Goal: Complete application form: Complete application form

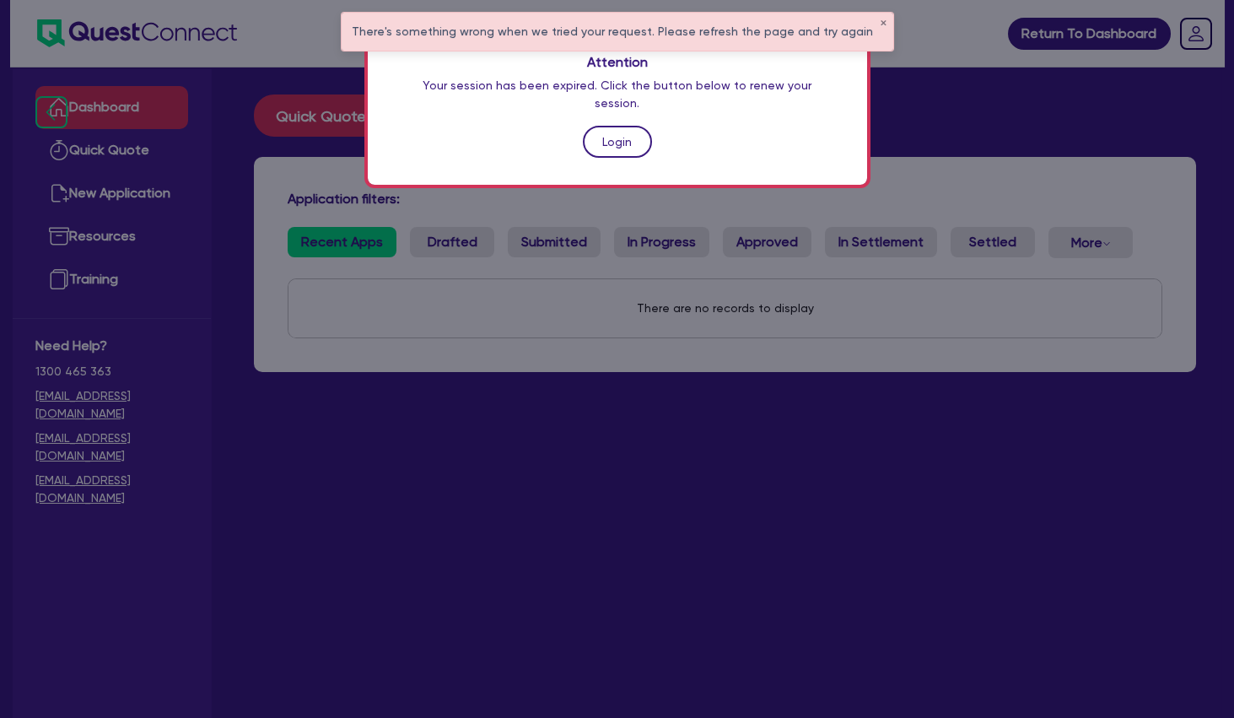
click at [617, 126] on link "Login" at bounding box center [617, 142] width 69 height 32
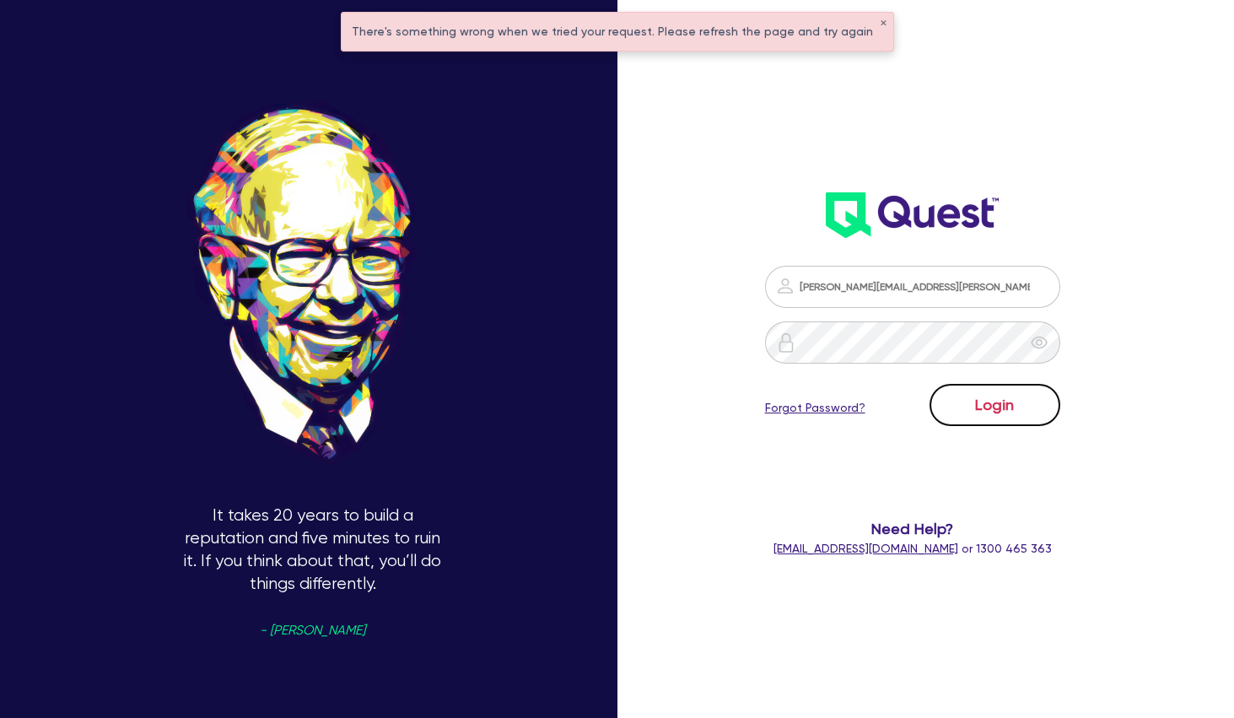
click at [983, 396] on button "Login" at bounding box center [994, 405] width 131 height 42
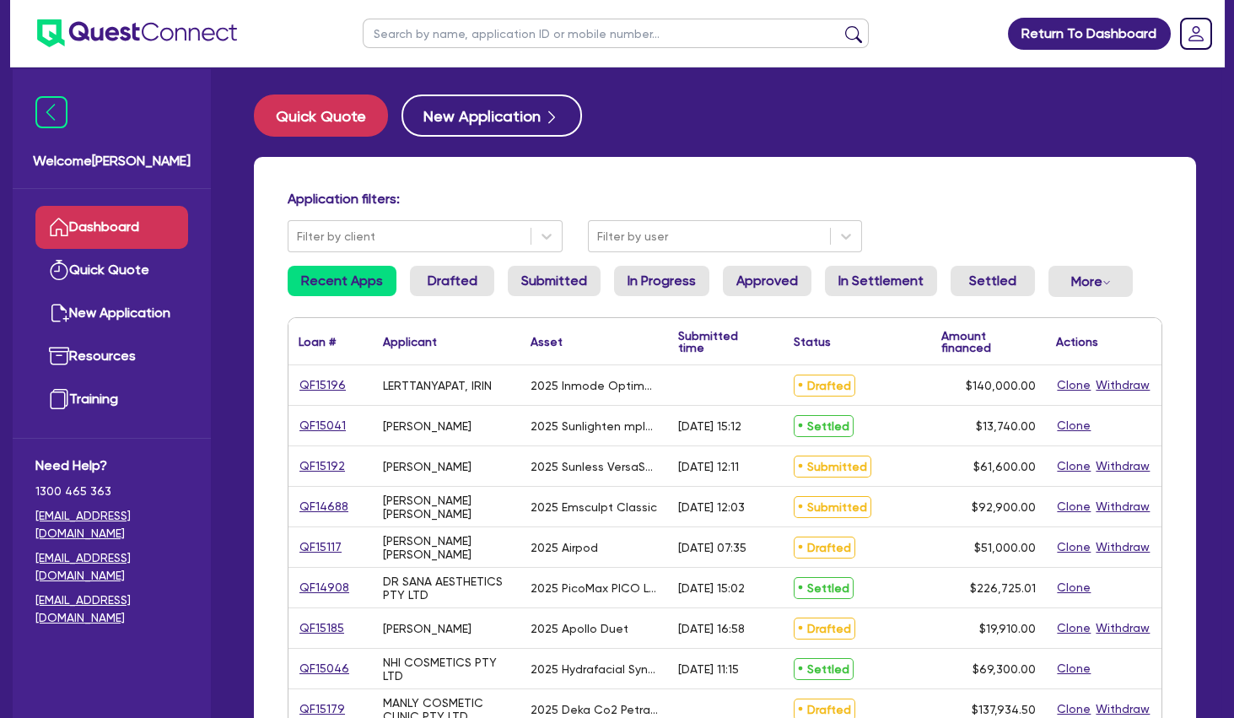
click at [426, 27] on input "text" at bounding box center [616, 34] width 506 height 30
type input "[PERSON_NAME]"
click at [840, 25] on button "submit" at bounding box center [853, 37] width 27 height 24
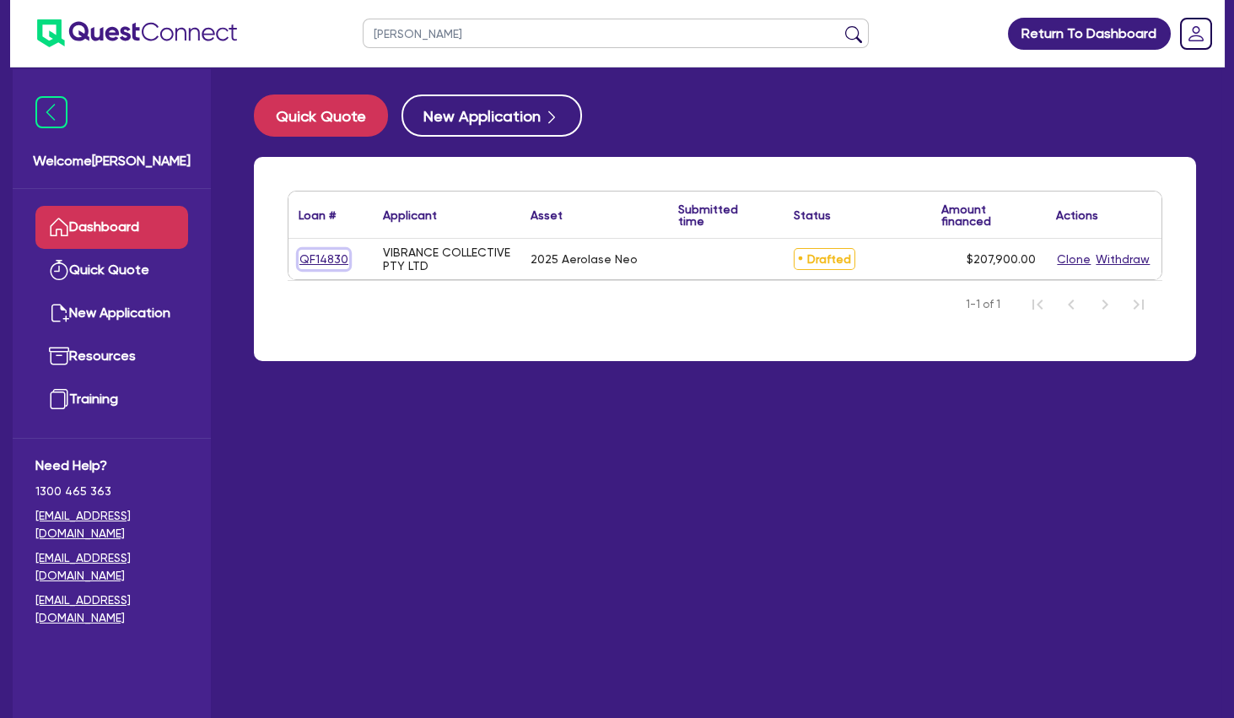
click at [334, 257] on link "QF14830" at bounding box center [324, 259] width 51 height 19
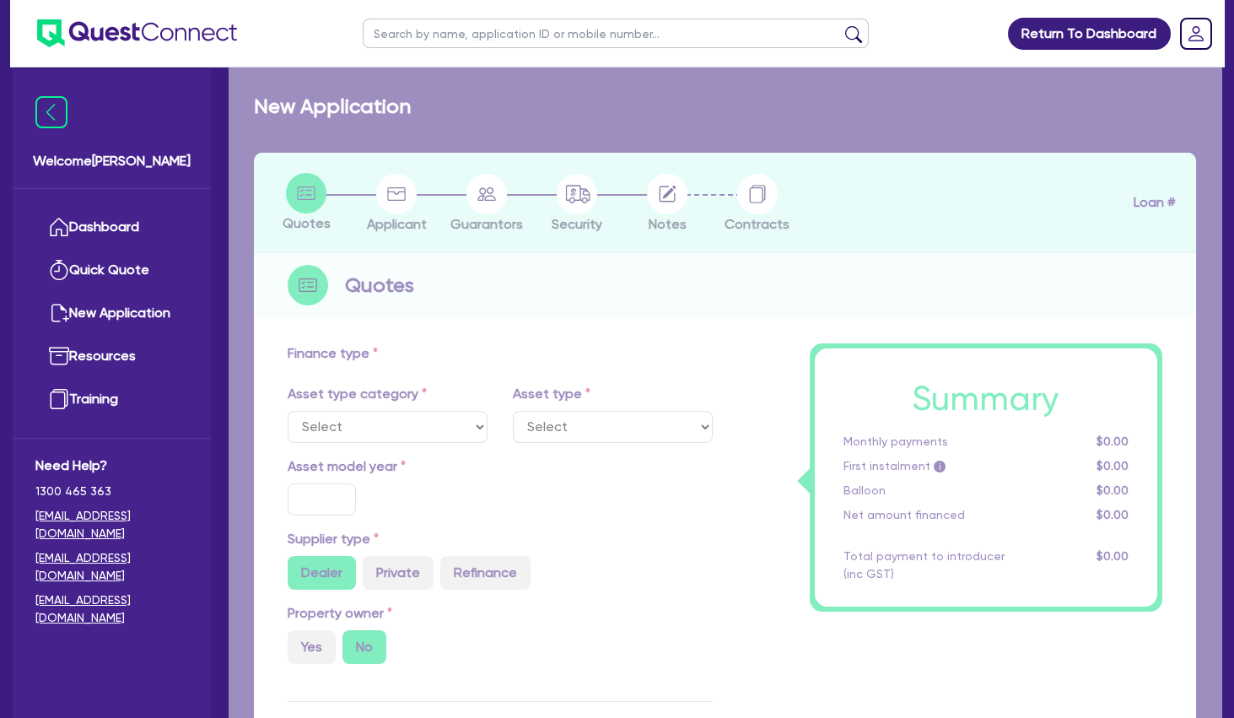
select select "TERTIARY_ASSETS"
type input "2025"
radio input "true"
type input "207,900"
type input "4"
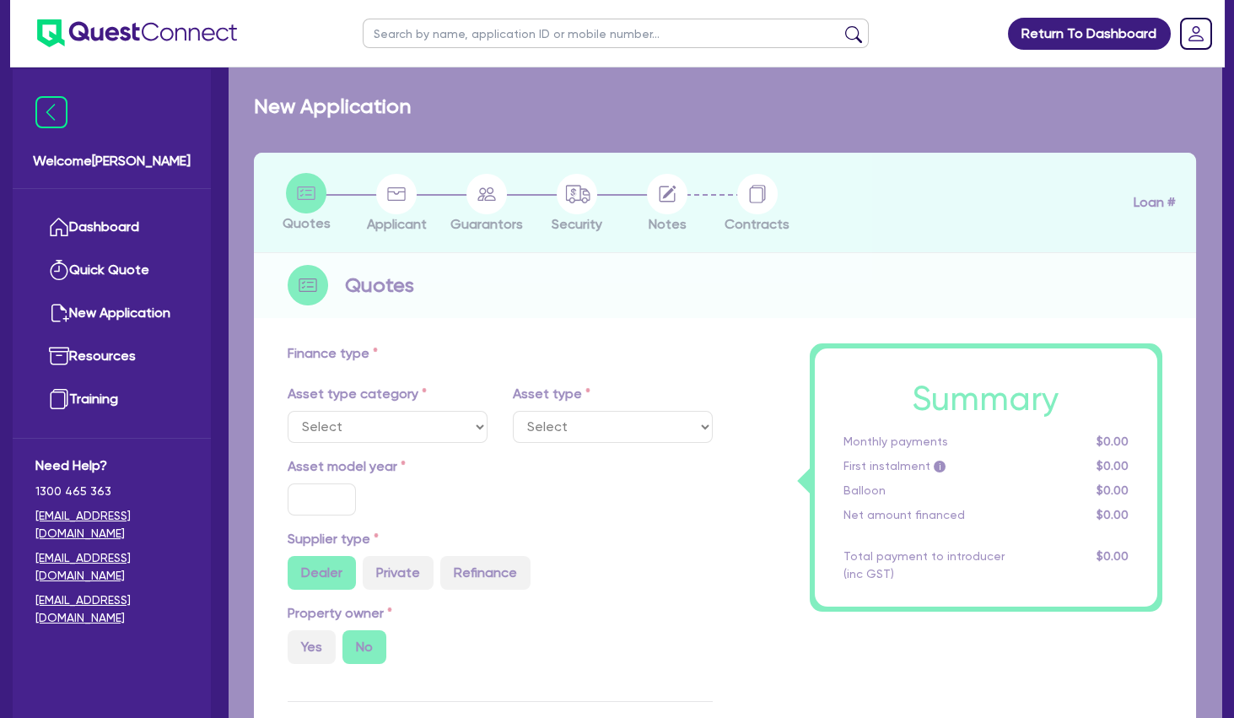
type input "8,316"
type input "7.49"
select select "BEAUTY_EQUIPMENT"
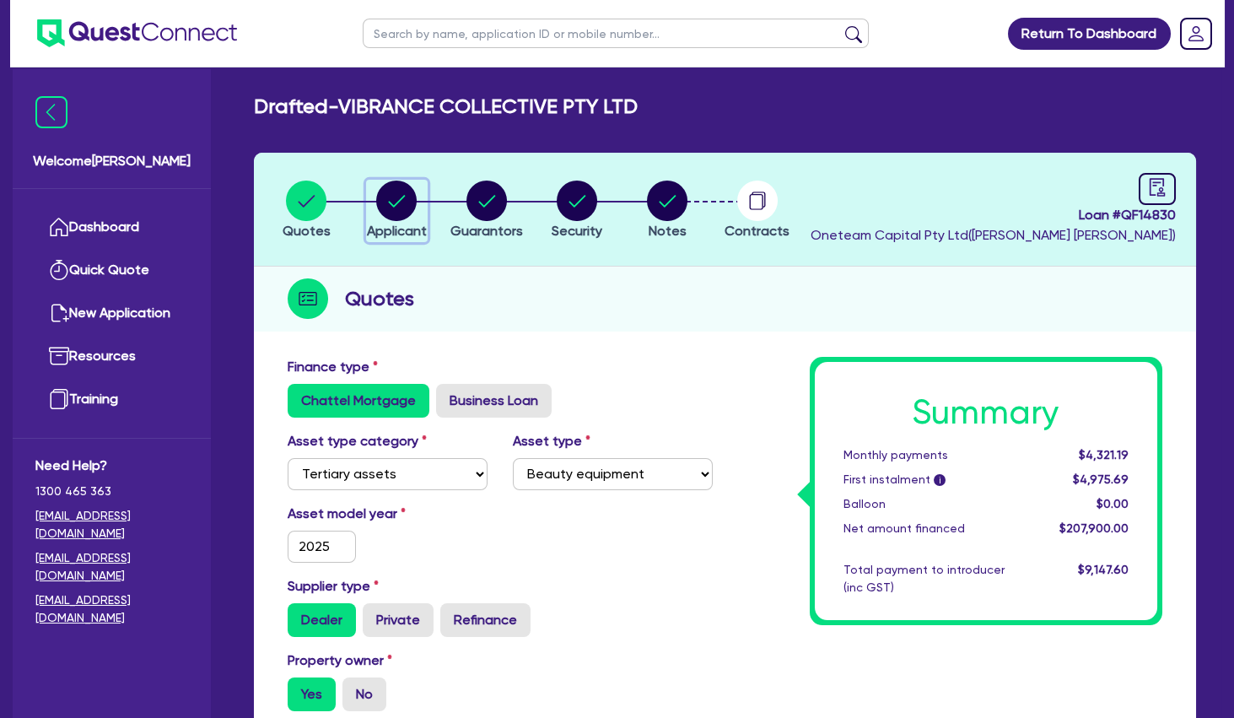
click at [405, 213] on circle "button" at bounding box center [396, 200] width 40 height 40
select select "COMPANY"
select select "HEALTH_BEAUTY"
select select "HAIR_BEAUTY_SALONS"
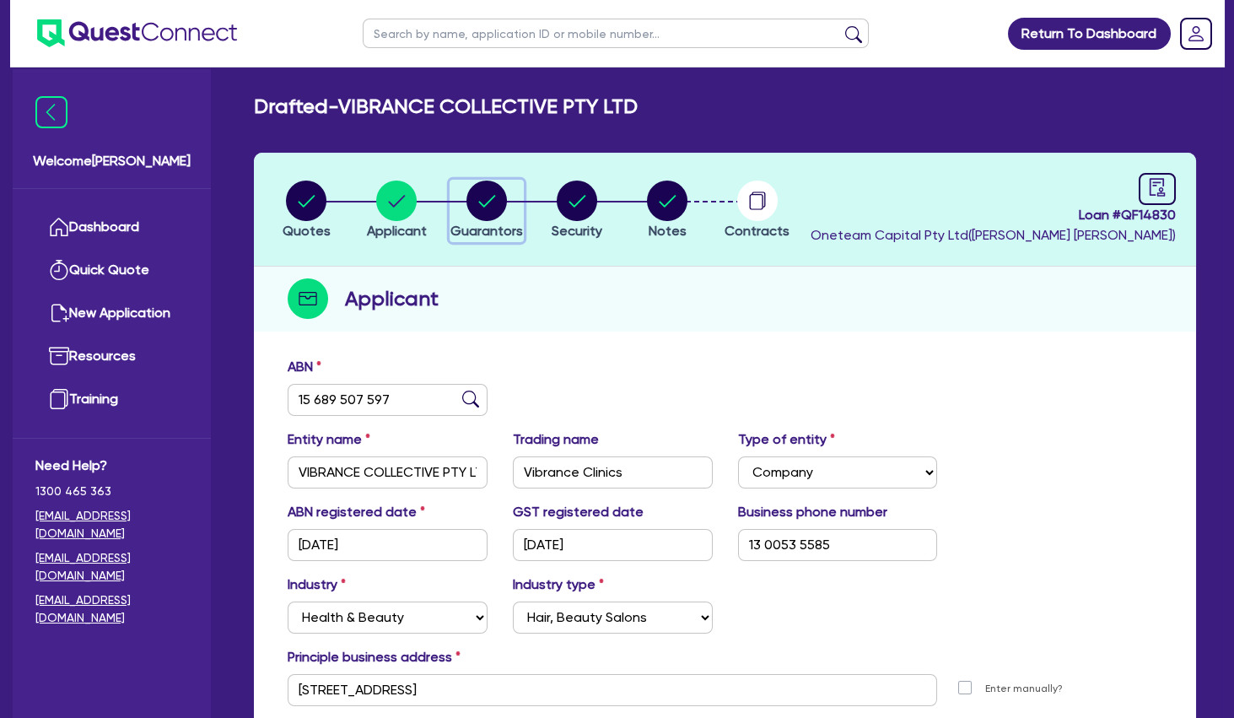
click at [482, 204] on icon "button" at bounding box center [487, 201] width 17 height 12
select select "DR"
select select "VIC"
select select "SINGLE"
select select "INVESTMENT_PROPERTY"
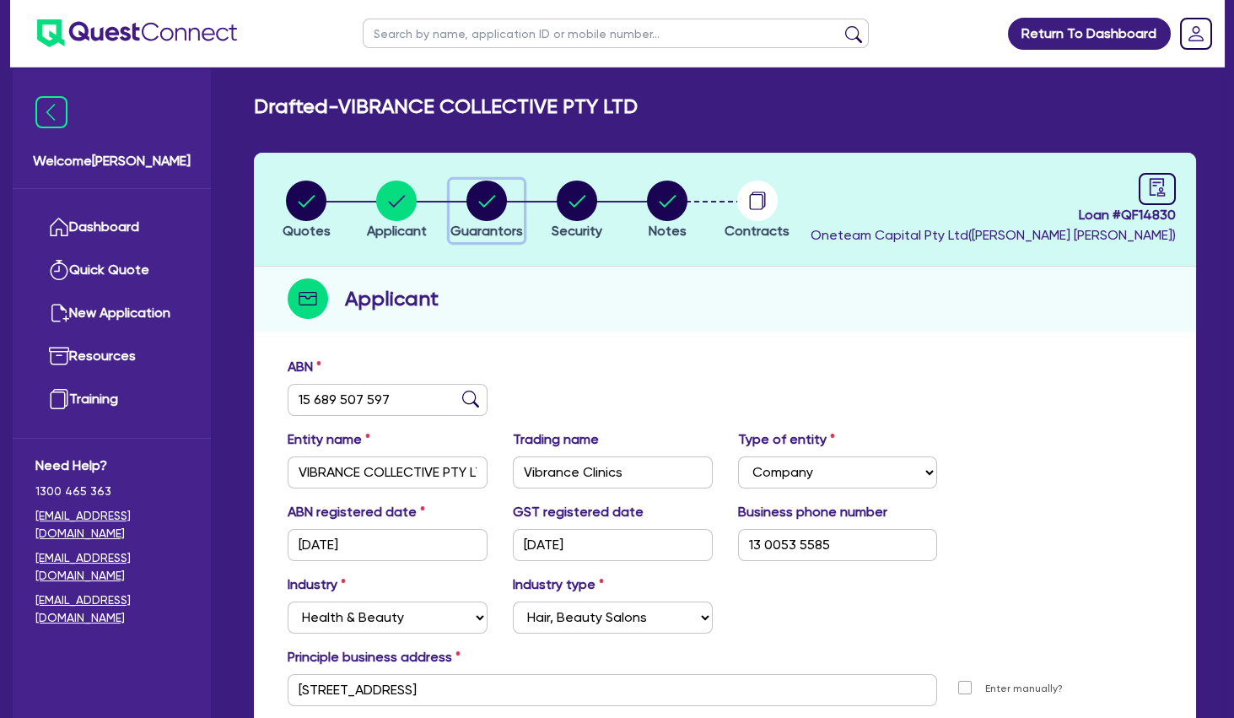
select select "CASH"
select select "VEHICLE"
select select "OTHER"
select select "INVESTMENT_PROPERTY_LOAN"
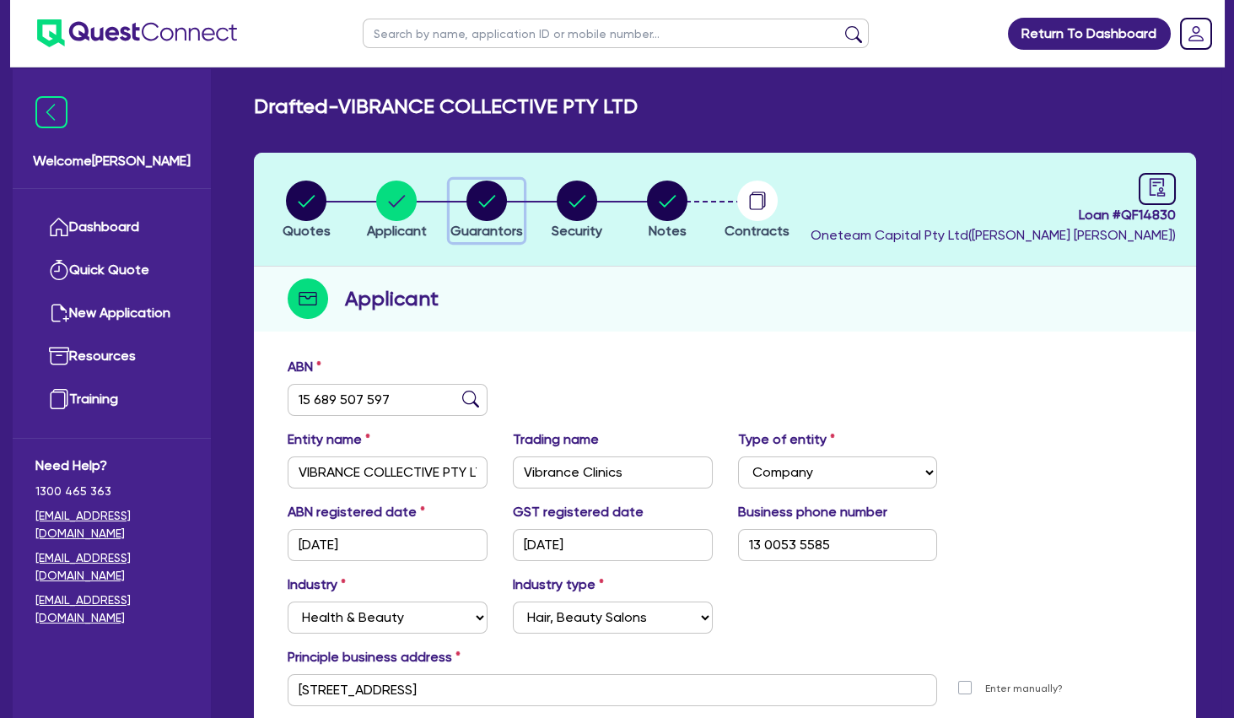
select select "EQUIPMENT_LOAN"
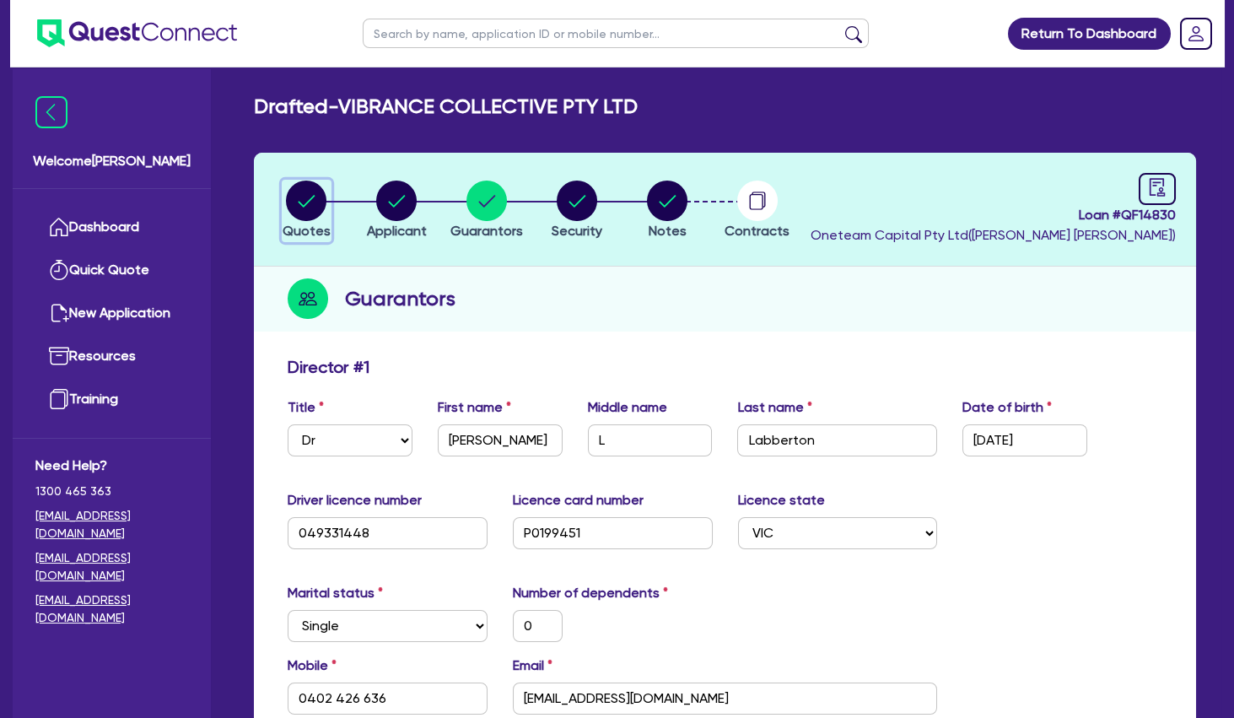
click at [313, 207] on circle "button" at bounding box center [306, 200] width 40 height 40
select select "TERTIARY_ASSETS"
select select "BEAUTY_EQUIPMENT"
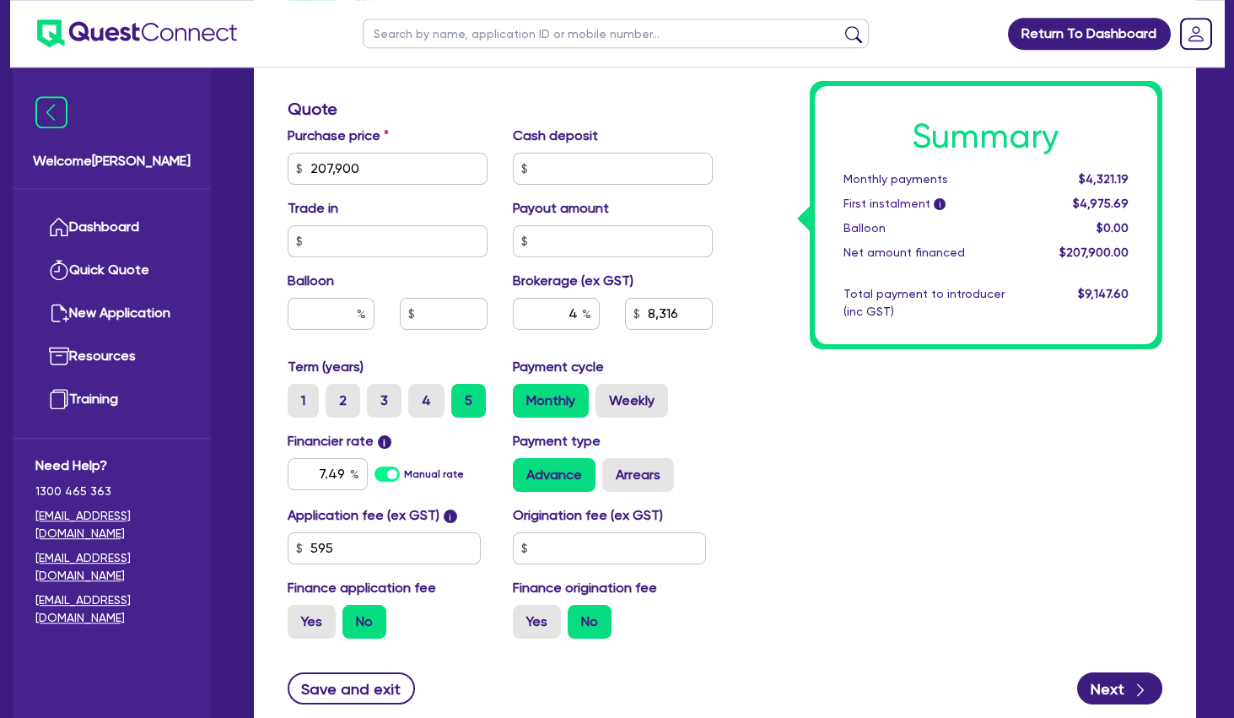
scroll to position [689, 0]
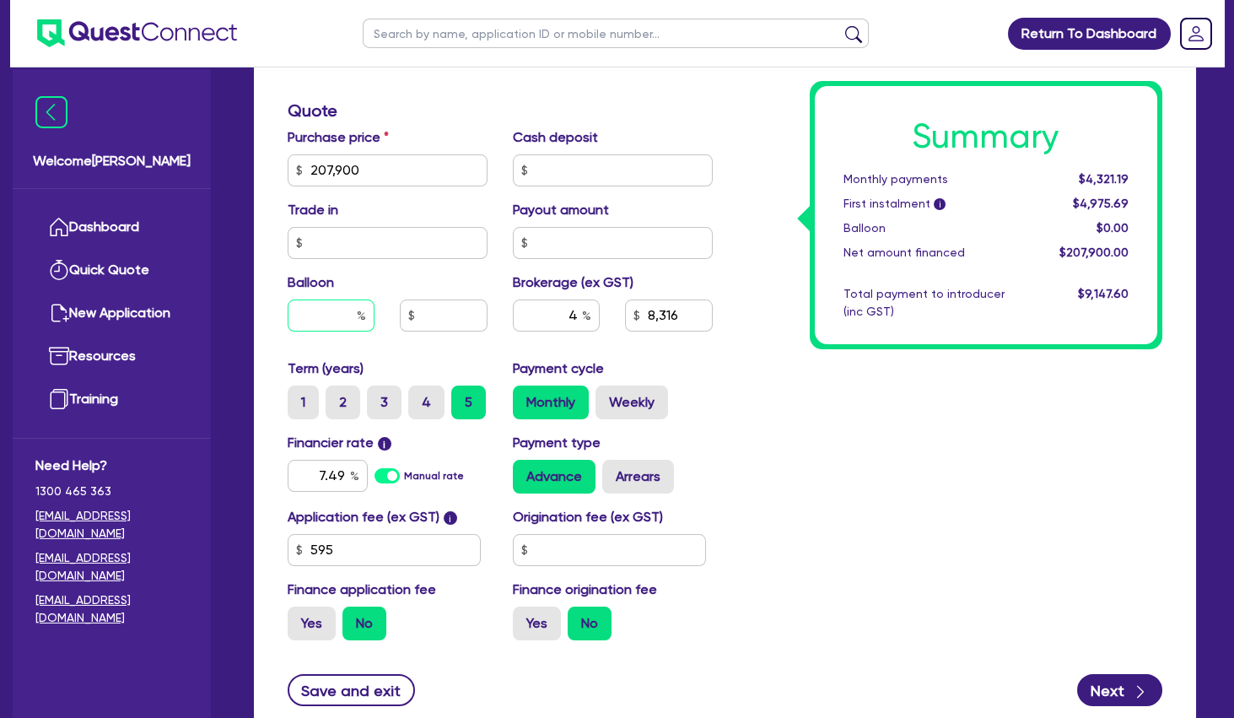
click at [342, 320] on input "text" at bounding box center [331, 315] width 87 height 32
type input "30"
type input "207,900"
type input "8,316"
type input "207,900"
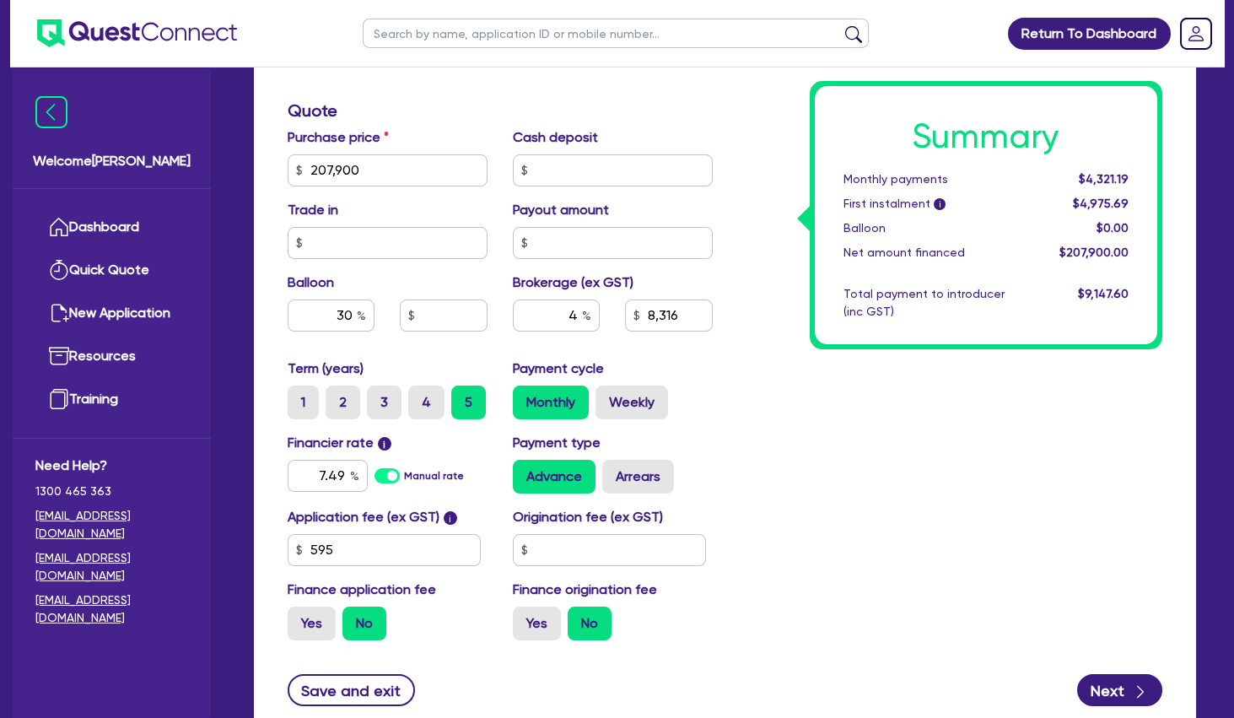
type input "62,370"
type input "8,316"
click at [857, 467] on div "Summary Monthly payments $4,321.19 First instalment i $4,975.69 Balloon $0.00 N…" at bounding box center [950, 161] width 450 height 986
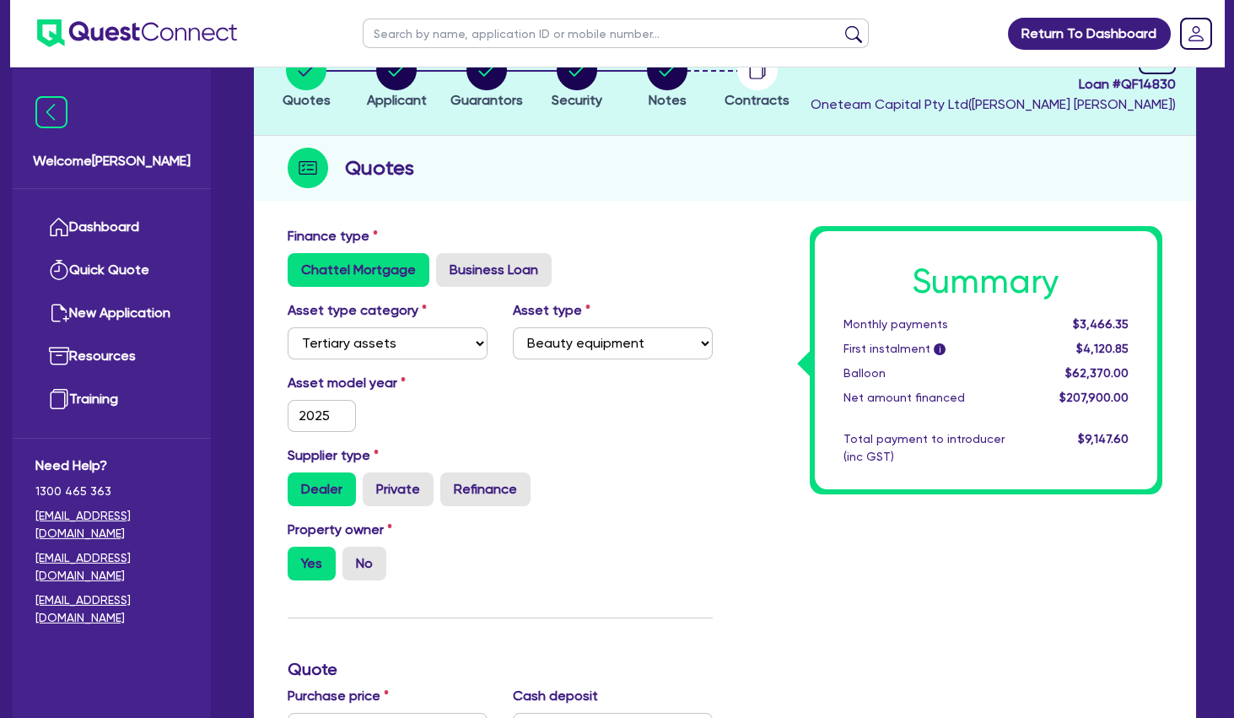
scroll to position [0, 0]
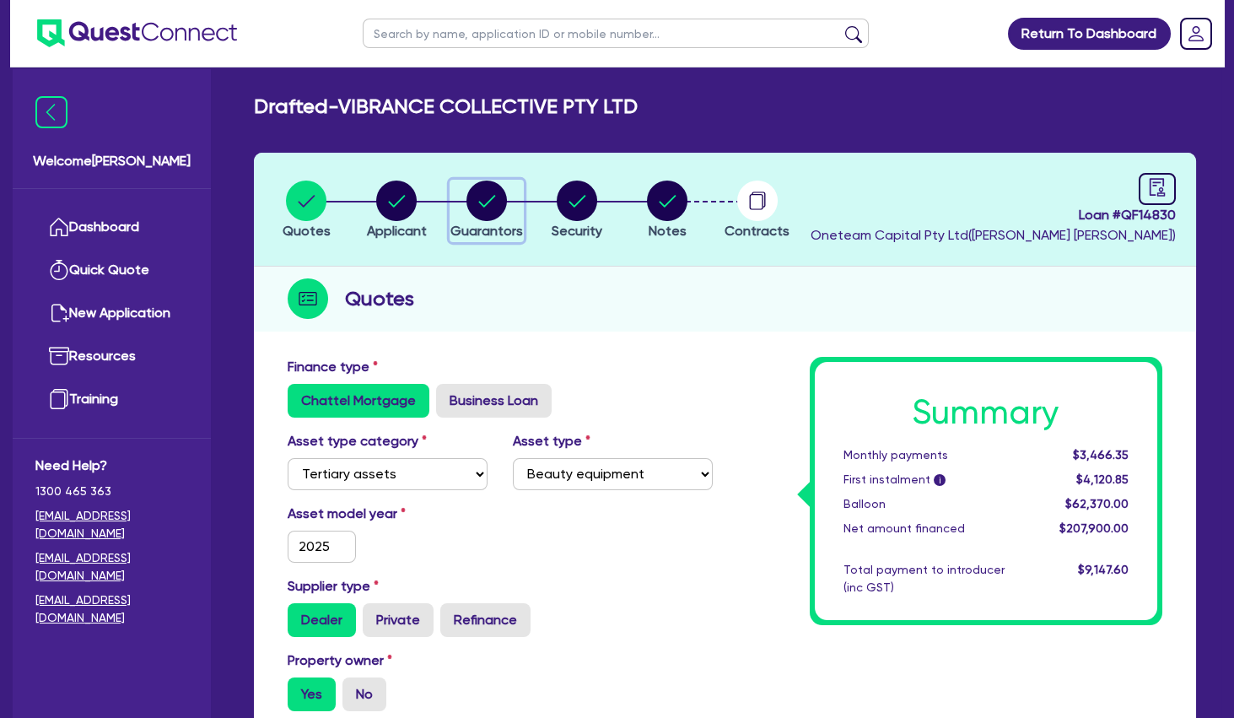
click at [485, 198] on circle "button" at bounding box center [486, 200] width 40 height 40
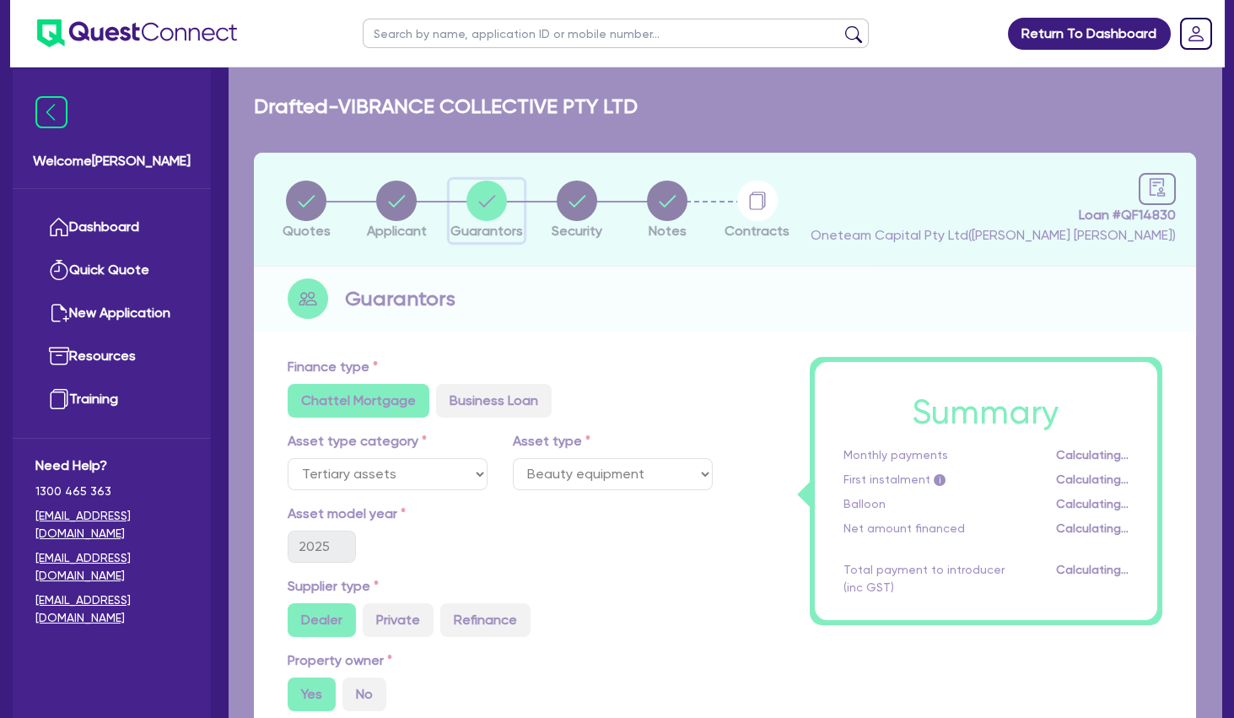
select select "DR"
select select "VIC"
select select "SINGLE"
select select "INVESTMENT_PROPERTY"
select select "CASH"
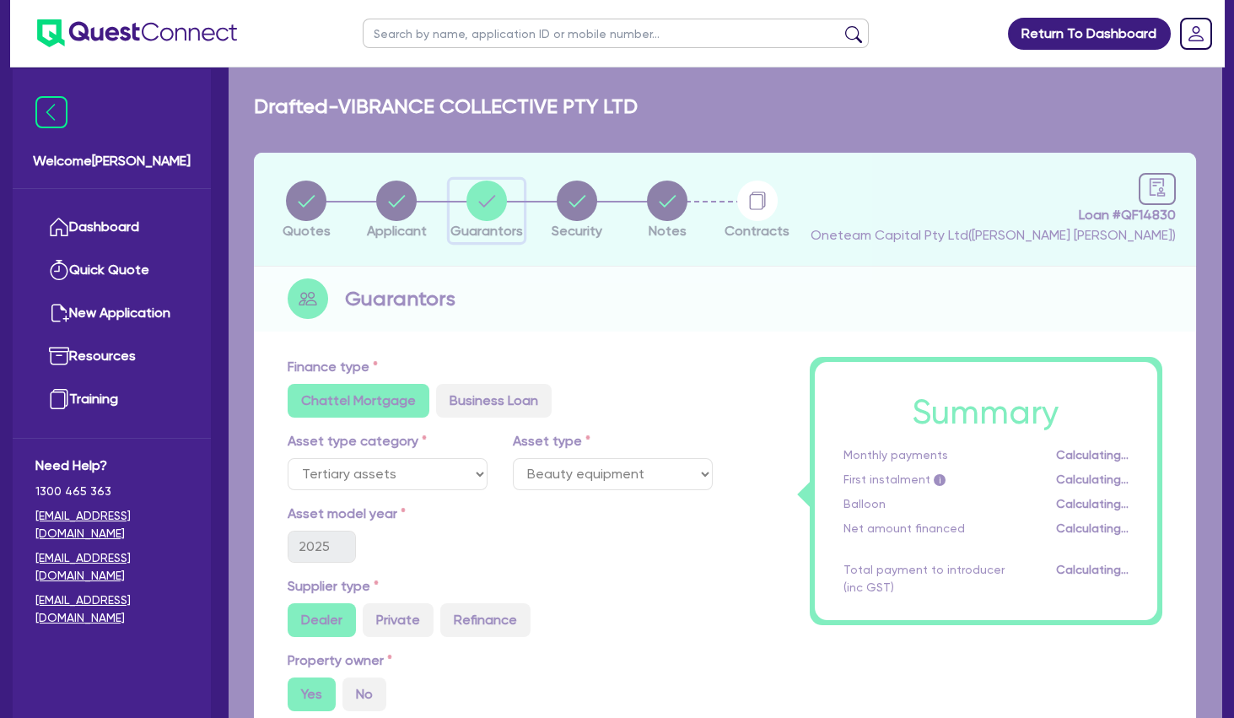
select select "VEHICLE"
select select "OTHER"
select select "INVESTMENT_PROPERTY_LOAN"
select select "EQUIPMENT_LOAN"
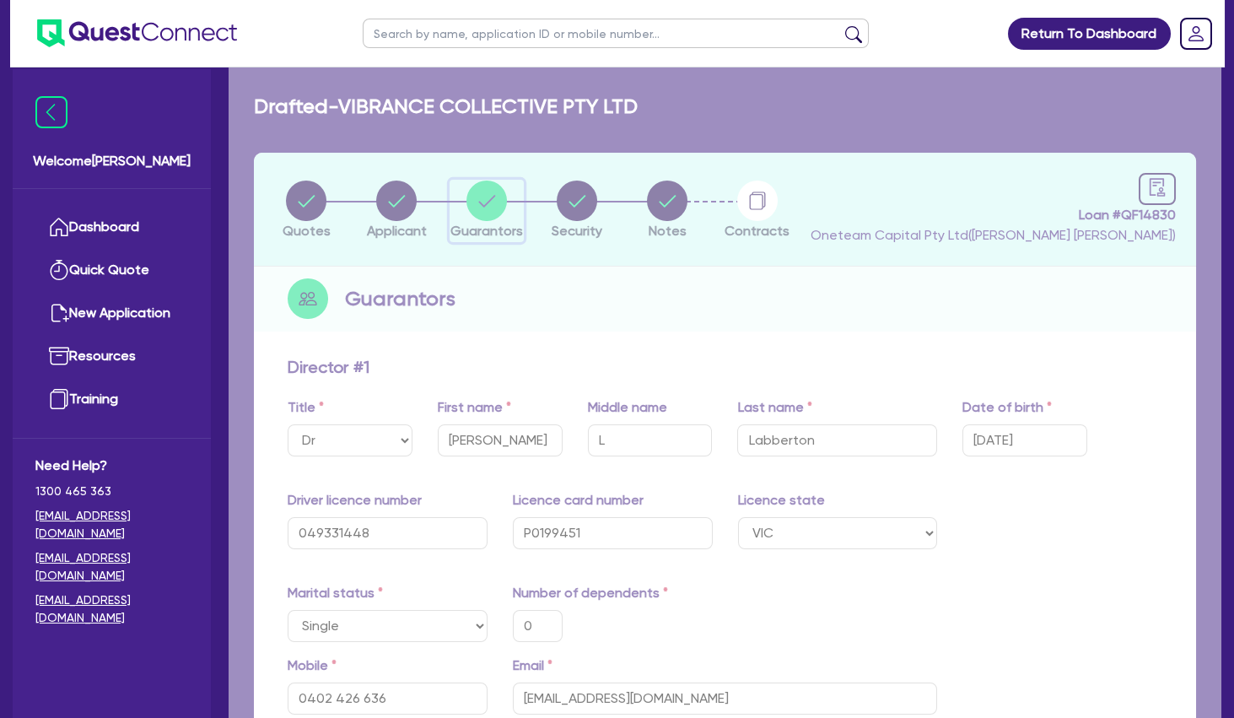
type input "0"
type input "0402 426 636"
type input "500,000"
type input "15,000"
type input "28,000"
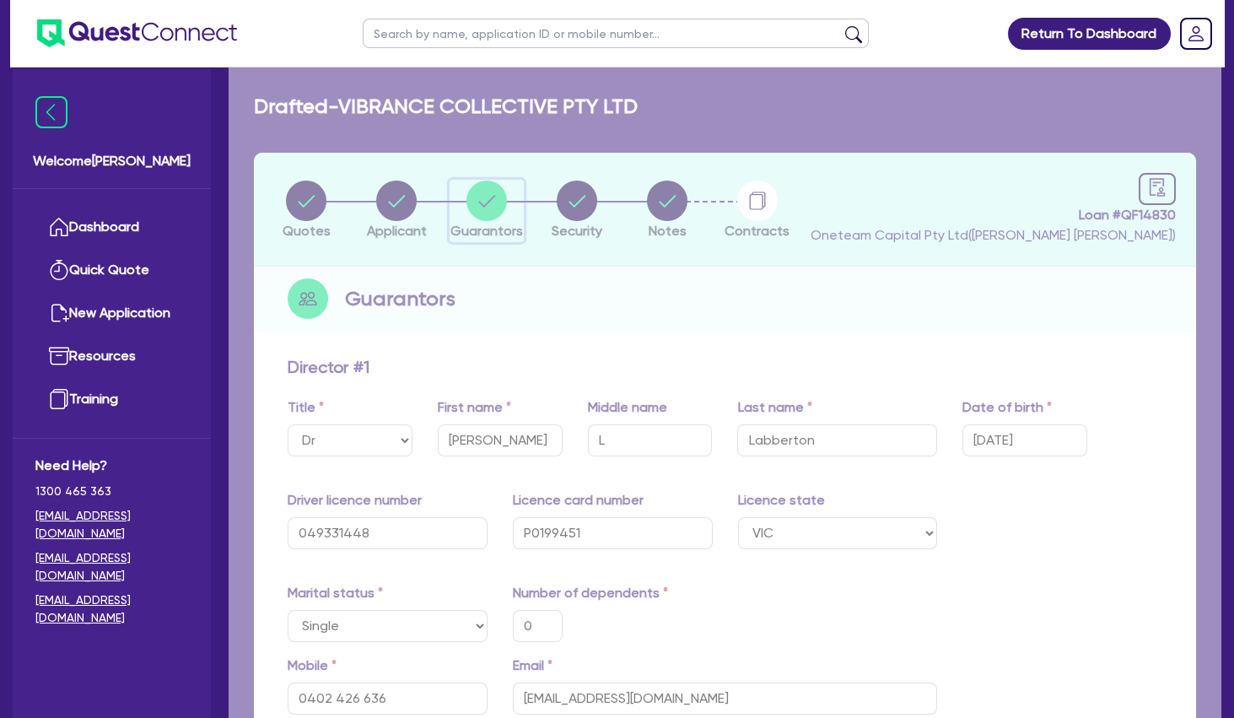
type input "60,000"
type input "170,000"
type input "393,000"
type input "363,000"
